Goal: Navigation & Orientation: Find specific page/section

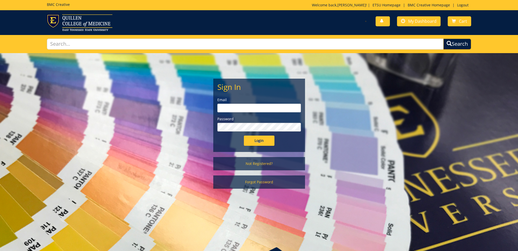
click at [242, 105] on input "email" at bounding box center [260, 108] width 84 height 9
type input "[EMAIL_ADDRESS][DOMAIN_NAME]"
click at [244, 135] on input "Login" at bounding box center [259, 140] width 31 height 10
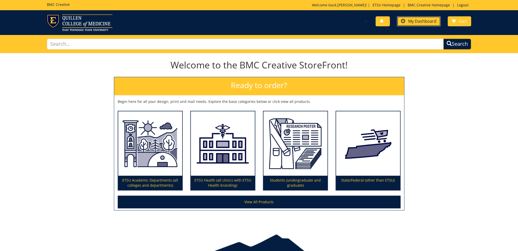
click at [417, 21] on span "My Dashboard" at bounding box center [423, 21] width 28 height 6
